Goal: Information Seeking & Learning: Learn about a topic

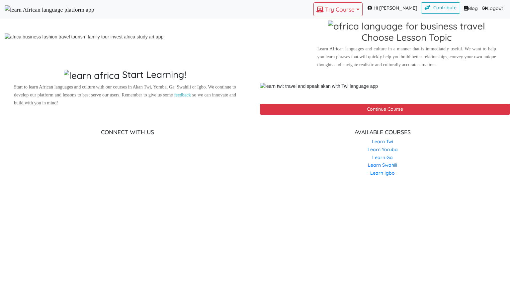
scroll to position [511, 0]
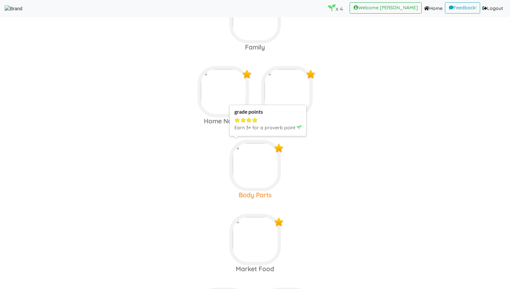
scroll to position [127, 0]
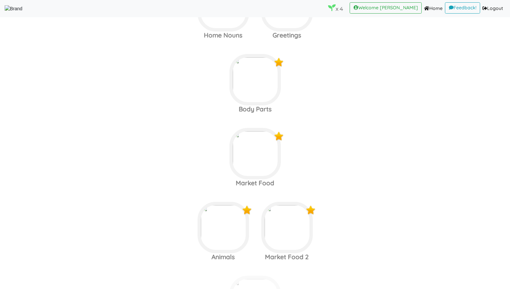
scroll to position [220, 0]
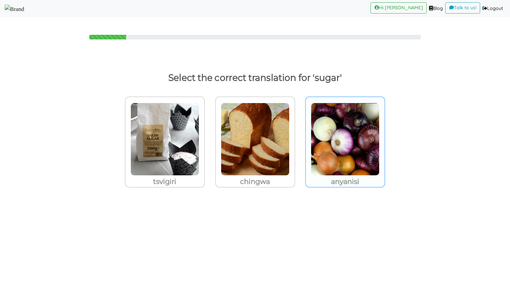
click at [199, 174] on img at bounding box center [164, 139] width 69 height 73
click at [209, 138] on input "anyanisi" at bounding box center [206, 135] width 5 height 5
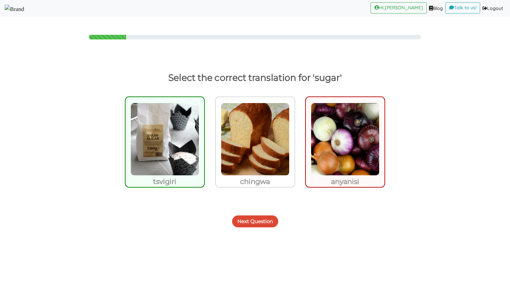
click at [248, 221] on button "Next Question" at bounding box center [255, 222] width 46 height 12
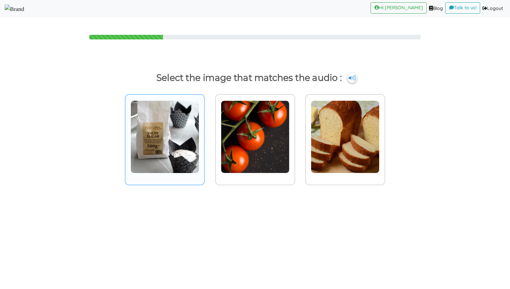
click at [186, 152] on img at bounding box center [164, 137] width 69 height 73
click at [204, 135] on input "radio" at bounding box center [206, 132] width 5 height 5
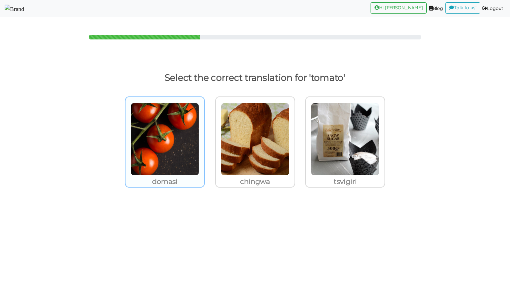
click at [148, 156] on img at bounding box center [164, 139] width 69 height 73
click at [204, 138] on input "domasi" at bounding box center [206, 135] width 5 height 5
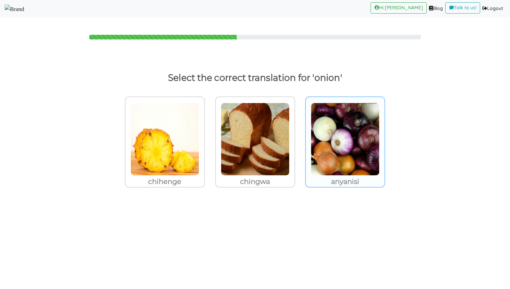
click at [199, 131] on img at bounding box center [164, 139] width 69 height 73
click at [209, 133] on input "anyanisi" at bounding box center [206, 135] width 5 height 5
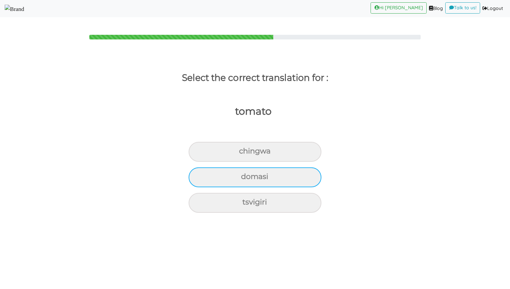
click at [224, 162] on div "domasi" at bounding box center [255, 152] width 133 height 20
click at [240, 154] on input "domasi" at bounding box center [242, 151] width 4 height 4
radio input "true"
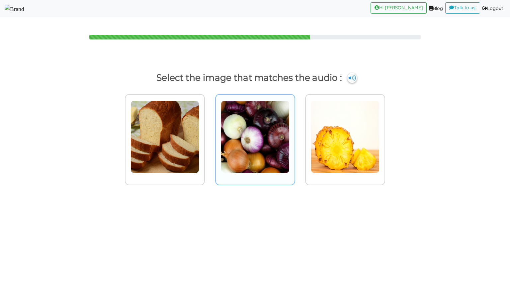
click at [199, 119] on img at bounding box center [164, 137] width 69 height 73
click at [209, 130] on input "radio" at bounding box center [206, 132] width 5 height 5
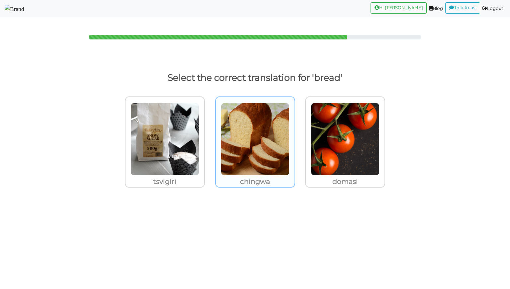
click at [199, 106] on img at bounding box center [164, 139] width 69 height 73
click at [209, 133] on input "chingwa" at bounding box center [206, 135] width 5 height 5
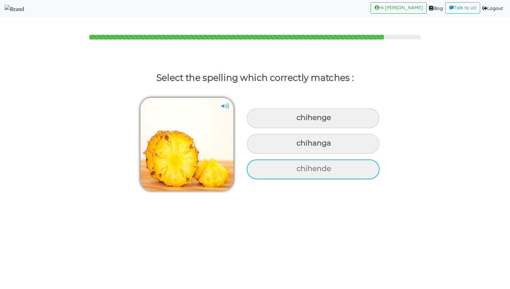
click at [291, 128] on div "chihende" at bounding box center [313, 119] width 133 height 20
click at [295, 120] on input "chihende" at bounding box center [297, 118] width 4 height 4
radio input "true"
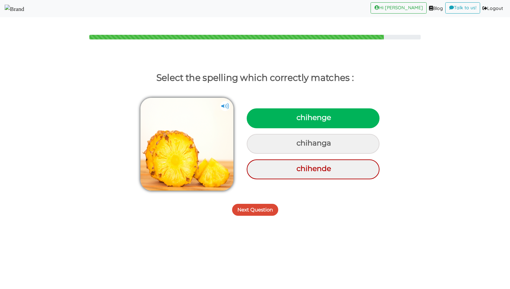
click at [261, 211] on button "Next Question" at bounding box center [255, 210] width 46 height 12
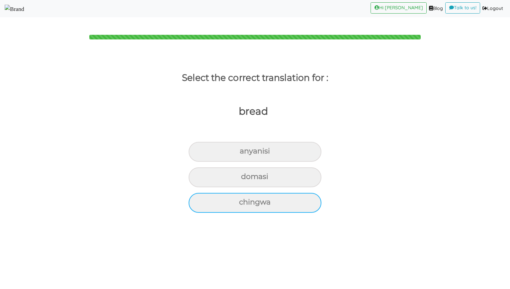
click at [261, 162] on div "chingwa" at bounding box center [255, 152] width 133 height 20
click at [245, 154] on input "chingwa" at bounding box center [242, 151] width 4 height 4
radio input "true"
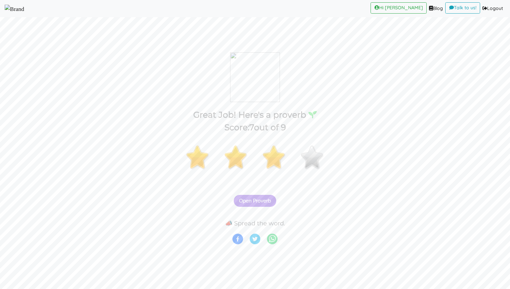
click at [262, 201] on span "Open Proverb" at bounding box center [255, 201] width 32 height 6
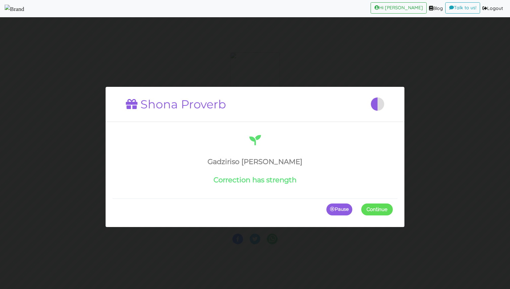
click at [393, 210] on span at bounding box center [393, 210] width 0 height 12
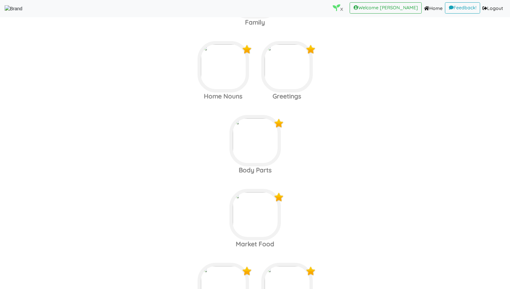
scroll to position [301, 0]
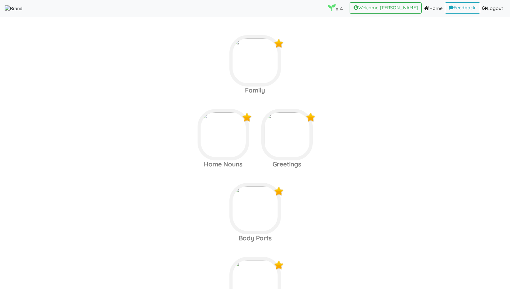
click at [5, 12] on area at bounding box center [5, 12] width 0 height 0
